Goal: Entertainment & Leisure: Consume media (video, audio)

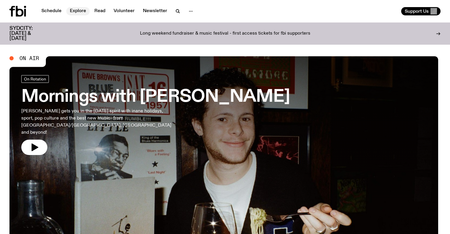
click at [80, 11] on link "Explore" at bounding box center [77, 11] width 23 height 8
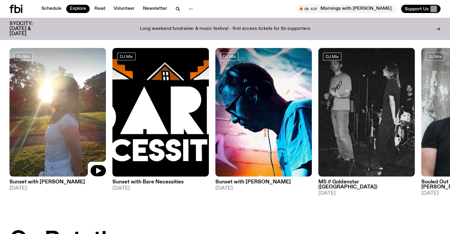
scroll to position [33, 0]
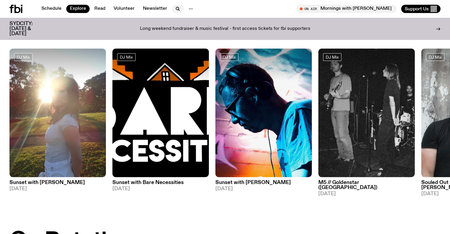
click at [175, 9] on icon "button" at bounding box center [177, 8] width 7 height 7
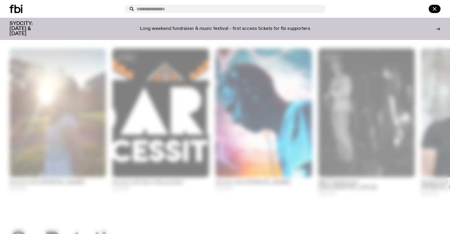
click at [175, 9] on input "text" at bounding box center [229, 9] width 185 height 5
type input "*"
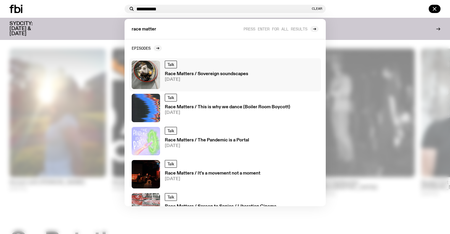
type input "**********"
click at [143, 71] on img at bounding box center [146, 75] width 28 height 28
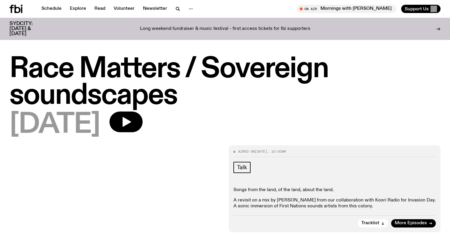
scroll to position [69, 0]
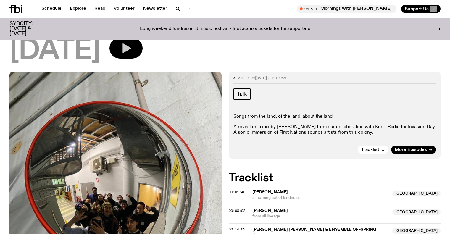
click at [132, 51] on icon "button" at bounding box center [126, 48] width 12 height 12
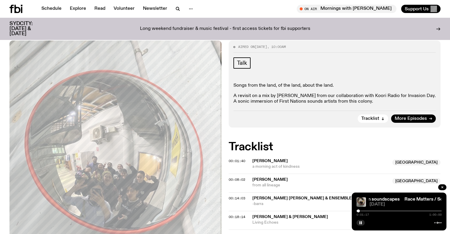
scroll to position [102, 0]
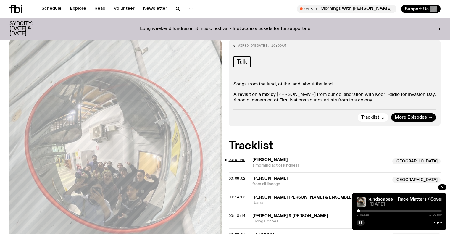
click at [241, 161] on span "00:01:40" at bounding box center [237, 160] width 17 height 5
click at [233, 160] on span "00:01:40" at bounding box center [237, 160] width 17 height 5
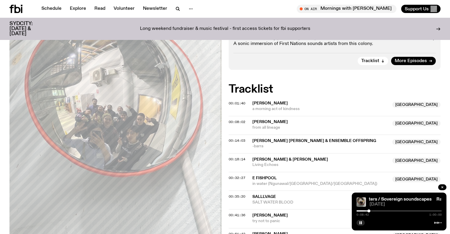
scroll to position [159, 0]
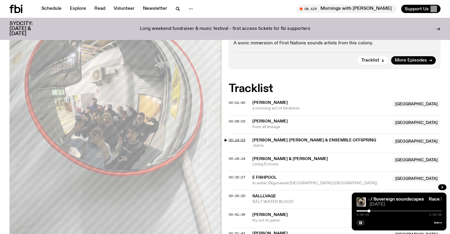
click at [241, 139] on span "00:14:03" at bounding box center [237, 140] width 17 height 5
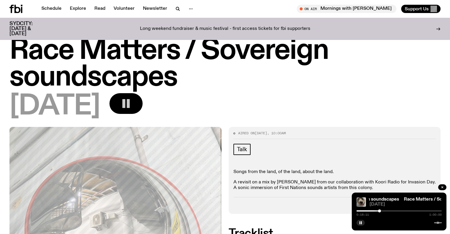
scroll to position [0, 0]
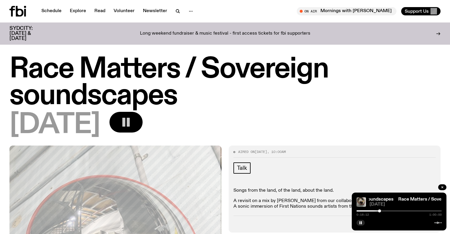
click at [104, 68] on h1 "Race Matters / Sovereign soundscapes" at bounding box center [224, 82] width 431 height 53
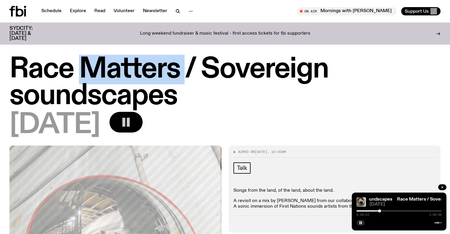
click at [104, 68] on h1 "Race Matters / Sovereign soundscapes" at bounding box center [224, 82] width 431 height 53
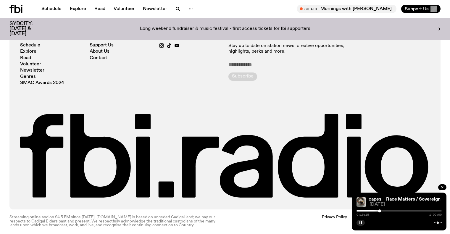
scroll to position [432, 0]
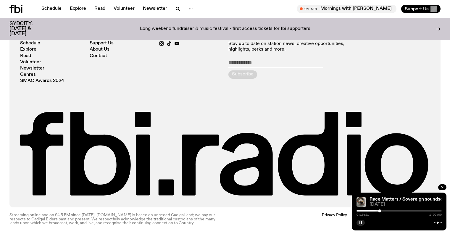
click at [1, 162] on div "Radio Schedule Explore Read Volunteer Newsletter Genres SMAC Awards 2024 Statio…" at bounding box center [225, 114] width 450 height 188
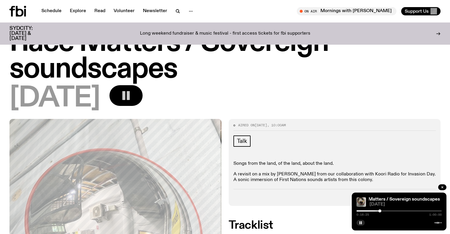
scroll to position [0, 0]
